Goal: Task Accomplishment & Management: Use online tool/utility

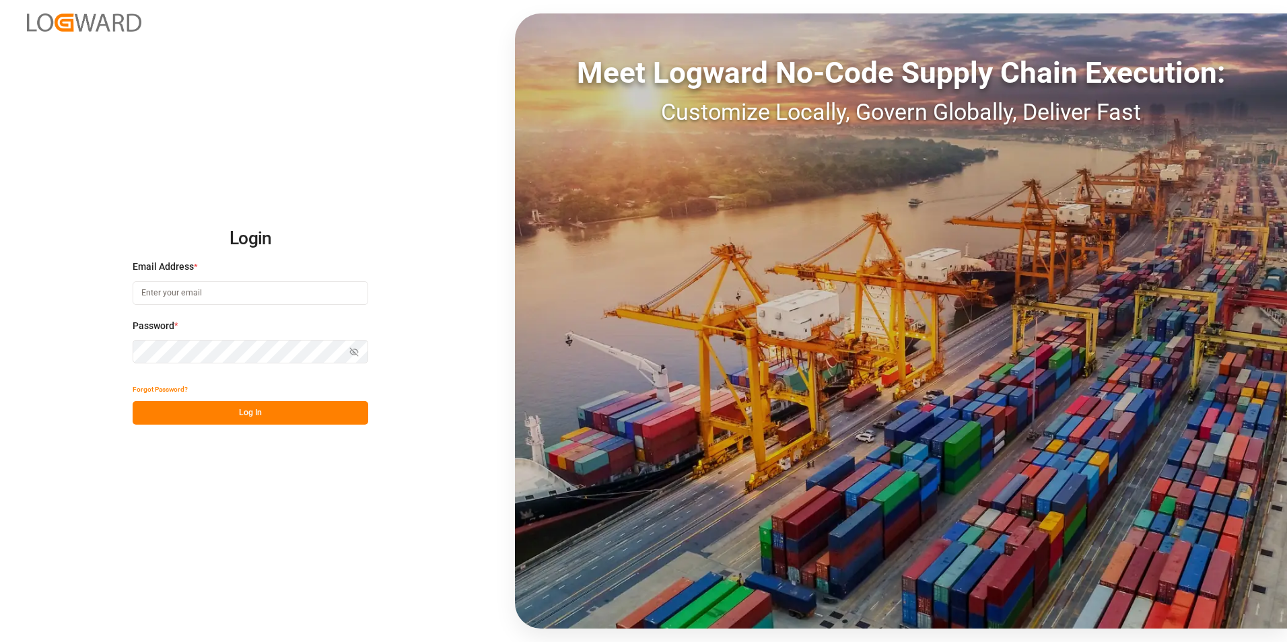
type input "[PERSON_NAME][EMAIL_ADDRESS][PERSON_NAME][DOMAIN_NAME]"
click at [279, 96] on button "Log In" at bounding box center [251, 413] width 236 height 24
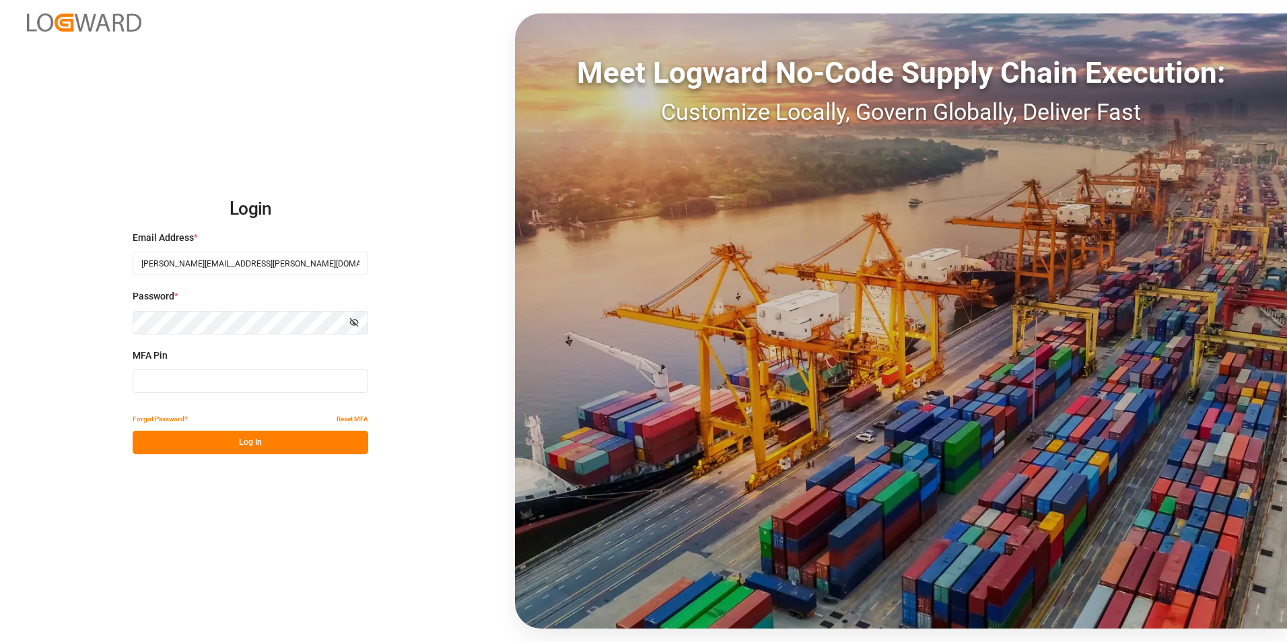
click at [248, 96] on input at bounding box center [251, 382] width 236 height 24
type input "360164"
click at [265, 96] on button "Log In" at bounding box center [251, 443] width 236 height 24
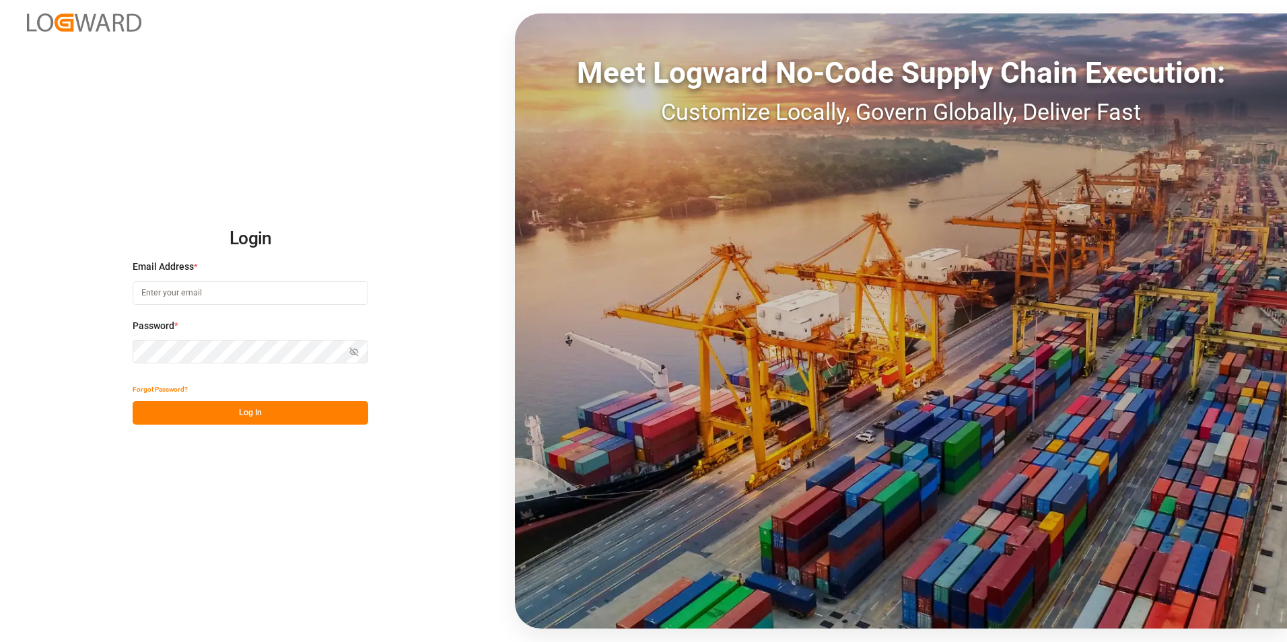
type input "[PERSON_NAME][EMAIL_ADDRESS][PERSON_NAME][DOMAIN_NAME]"
click at [258, 415] on button "Log In" at bounding box center [251, 413] width 236 height 24
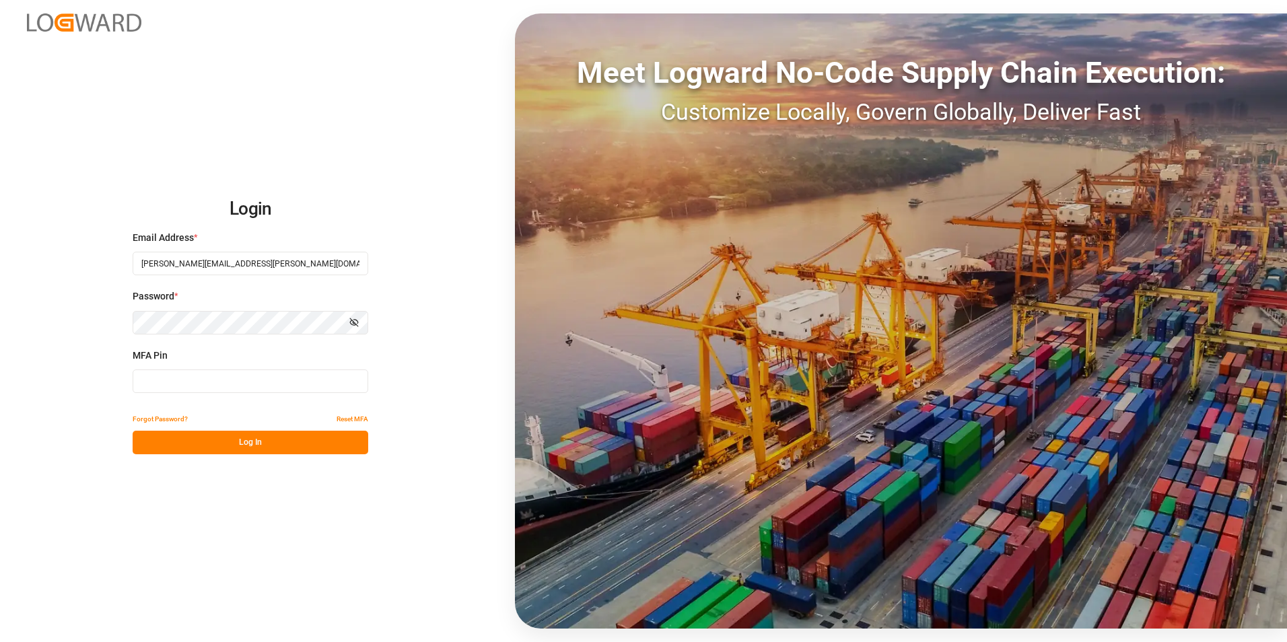
click at [236, 376] on input at bounding box center [251, 382] width 236 height 24
type input "203216"
click at [275, 448] on button "Log In" at bounding box center [251, 443] width 236 height 24
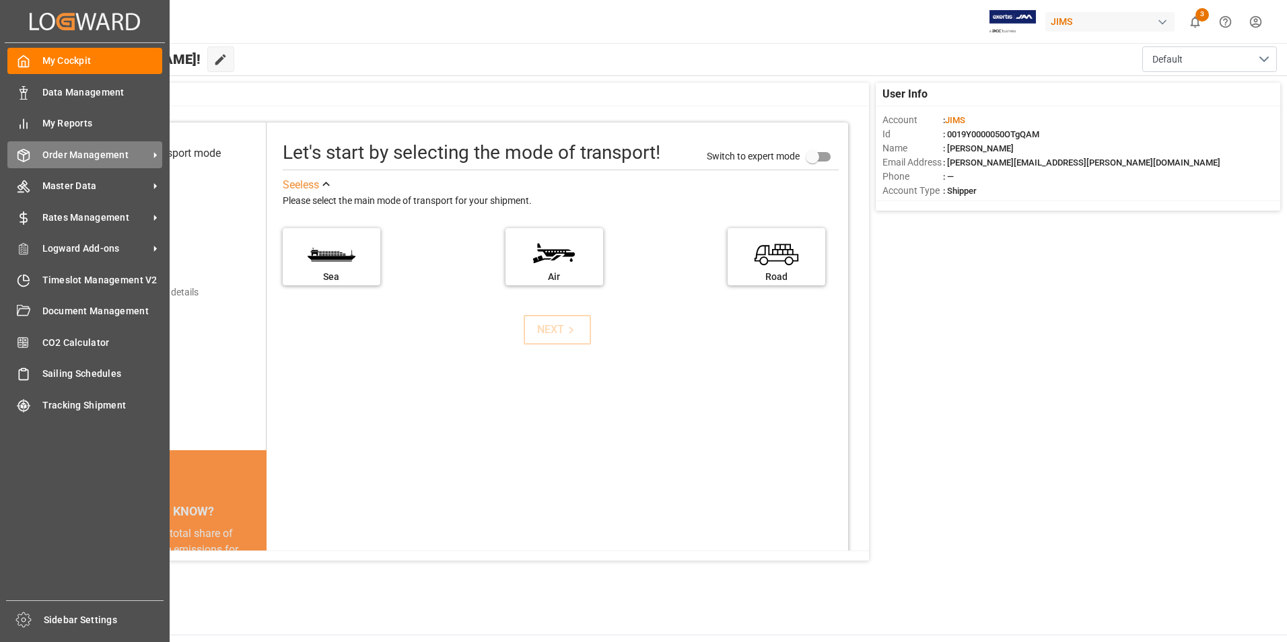
click at [92, 156] on span "Order Management" at bounding box center [95, 155] width 106 height 14
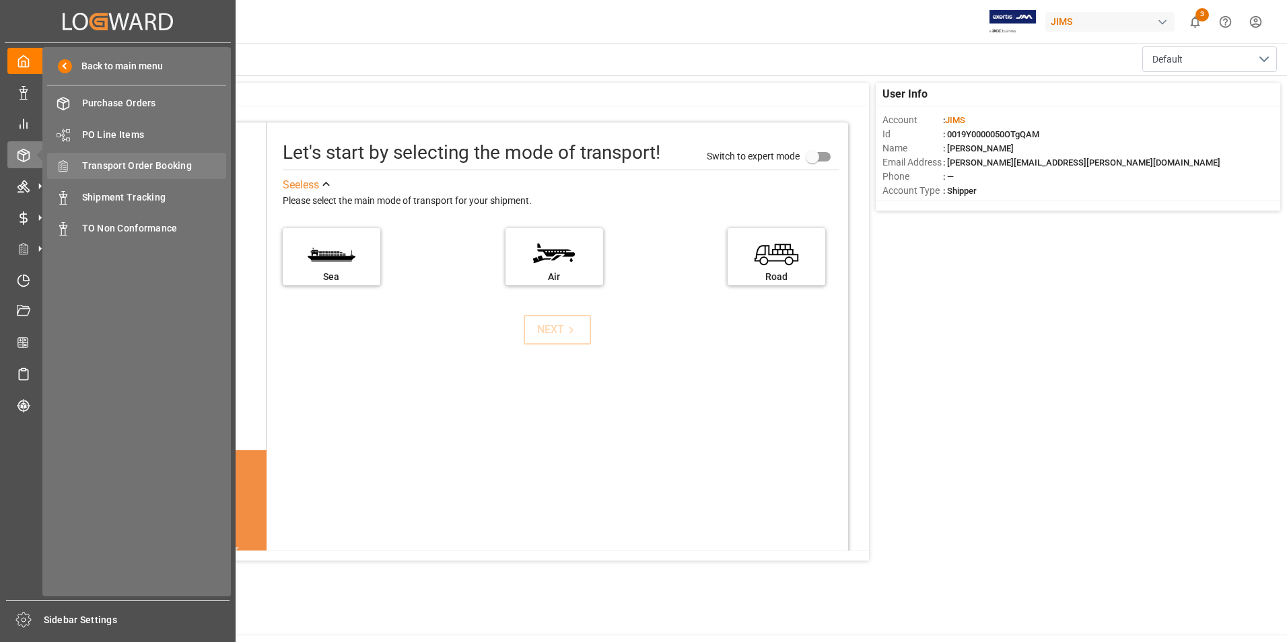
click at [132, 157] on div "Transport Order Booking Transport Order Booking" at bounding box center [136, 166] width 179 height 26
